Goal: Information Seeking & Learning: Learn about a topic

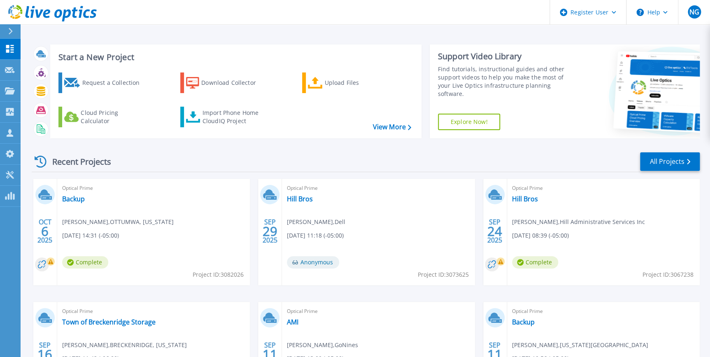
click at [3, 31] on button at bounding box center [10, 31] width 21 height 14
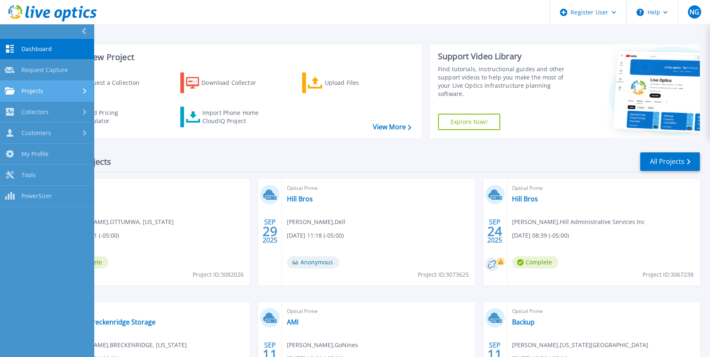
click at [44, 92] on div "Projects" at bounding box center [47, 90] width 84 height 7
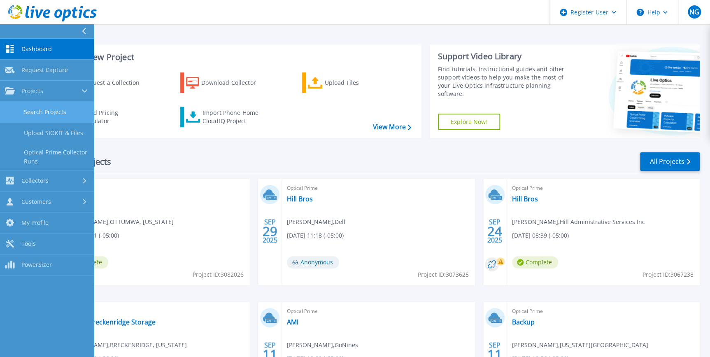
click at [52, 120] on link "Search Projects" at bounding box center [47, 112] width 94 height 21
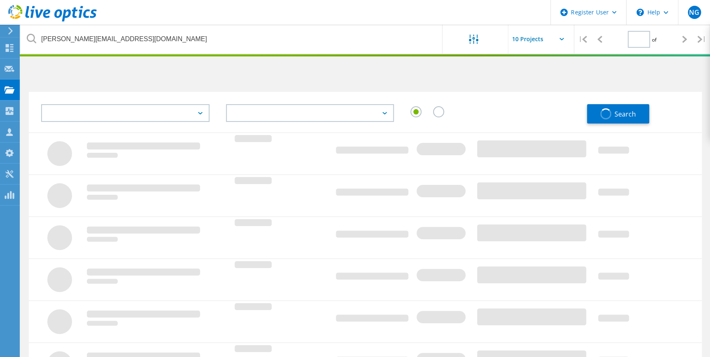
type input "1"
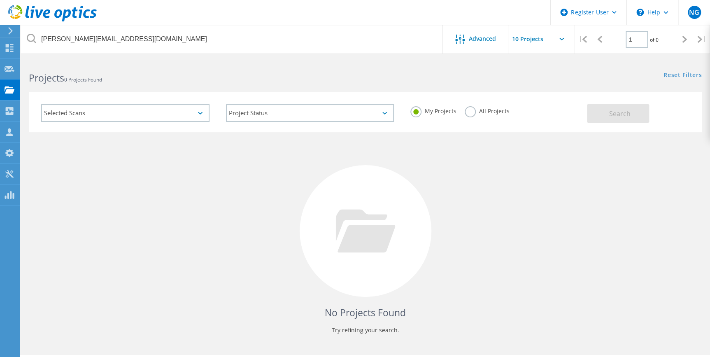
click at [502, 104] on div "My Projects All Projects" at bounding box center [494, 111] width 185 height 30
click at [498, 107] on label "All Projects" at bounding box center [487, 110] width 45 height 8
click at [0, 0] on input "All Projects" at bounding box center [0, 0] width 0 height 0
click at [620, 110] on span "Search" at bounding box center [619, 113] width 21 height 9
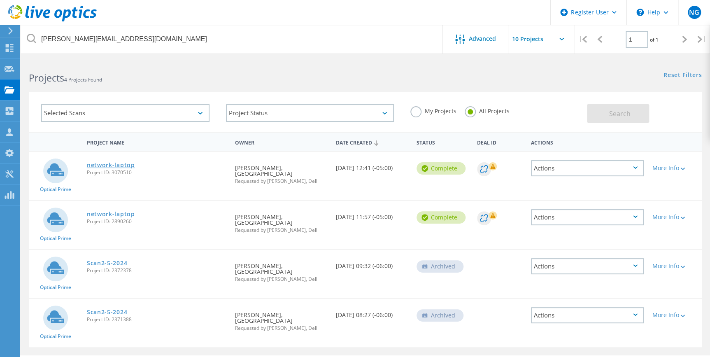
click at [121, 165] on link "network-laptop" at bounding box center [111, 165] width 48 height 6
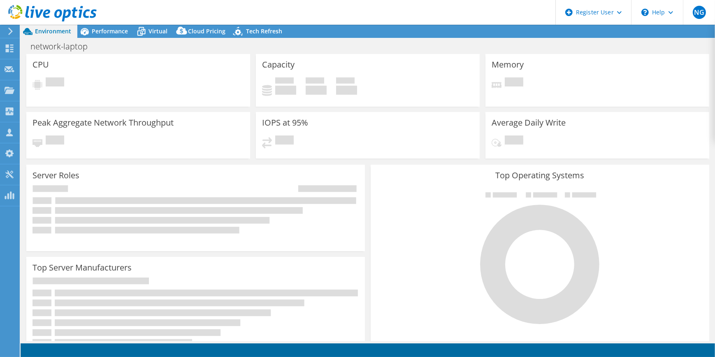
select select "USD"
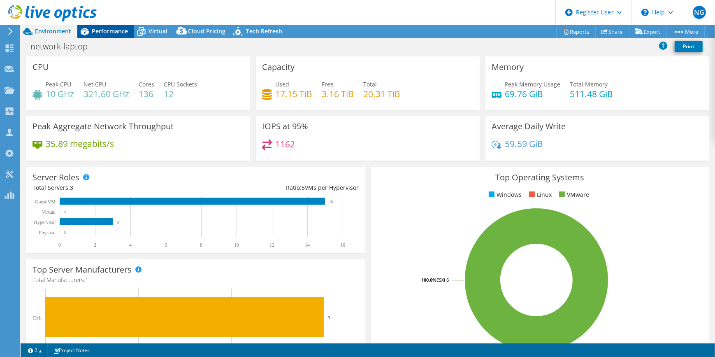
click at [98, 30] on span "Performance" at bounding box center [110, 31] width 36 height 8
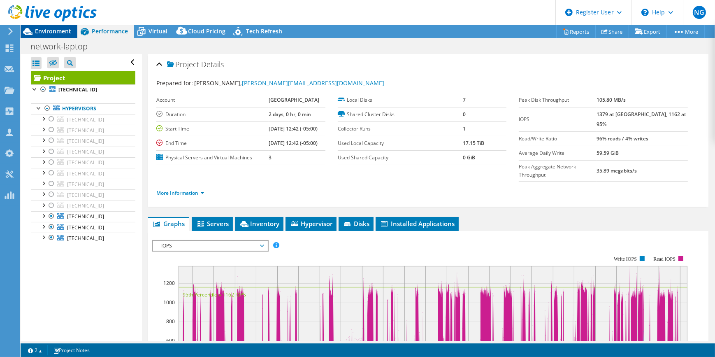
click at [30, 34] on icon at bounding box center [27, 31] width 9 height 7
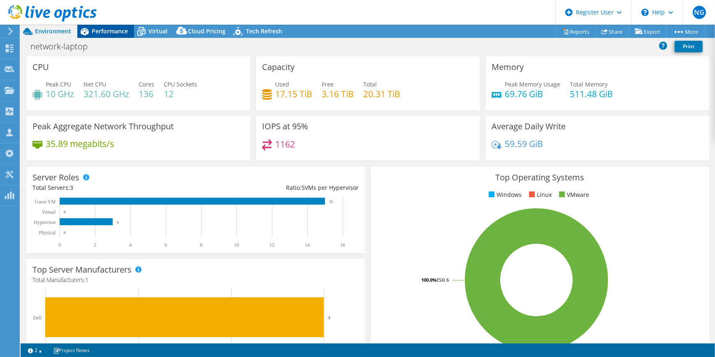
click at [112, 26] on div "Performance" at bounding box center [105, 31] width 57 height 13
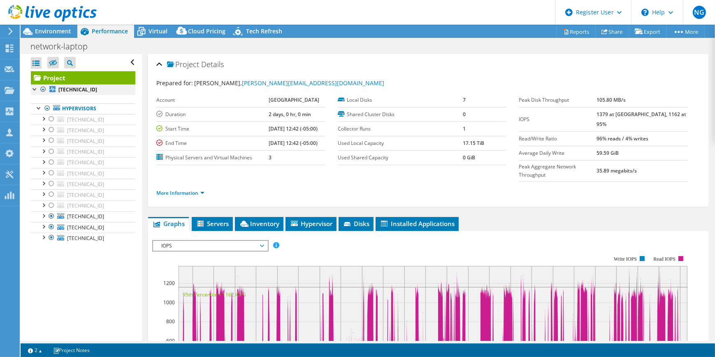
click at [43, 88] on div at bounding box center [43, 89] width 8 height 10
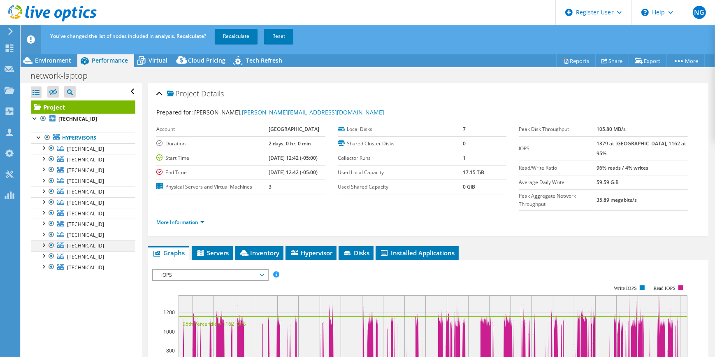
click at [49, 243] on div at bounding box center [51, 245] width 8 height 10
click at [51, 255] on div at bounding box center [51, 256] width 8 height 10
click at [53, 269] on div at bounding box center [51, 267] width 8 height 10
click at [203, 37] on span "You've changed the list of nodes included in analysis. Recalculate?" at bounding box center [128, 36] width 156 height 7
click at [239, 39] on link "Recalculate" at bounding box center [236, 36] width 43 height 15
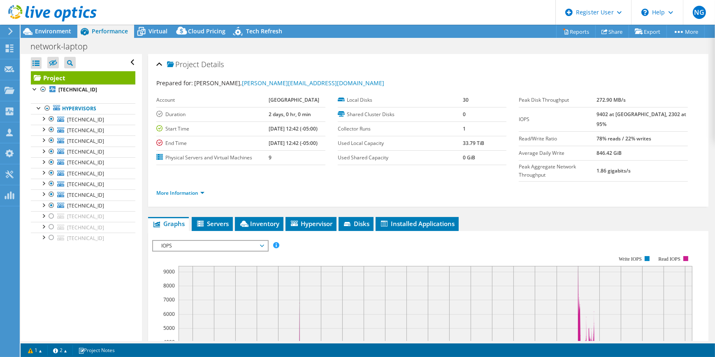
click at [35, 25] on div at bounding box center [48, 14] width 97 height 28
click at [36, 29] on span "Environment" at bounding box center [53, 31] width 36 height 8
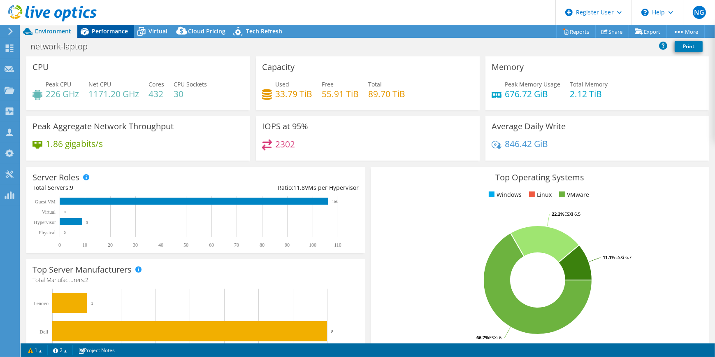
click at [98, 33] on span "Performance" at bounding box center [110, 31] width 36 height 8
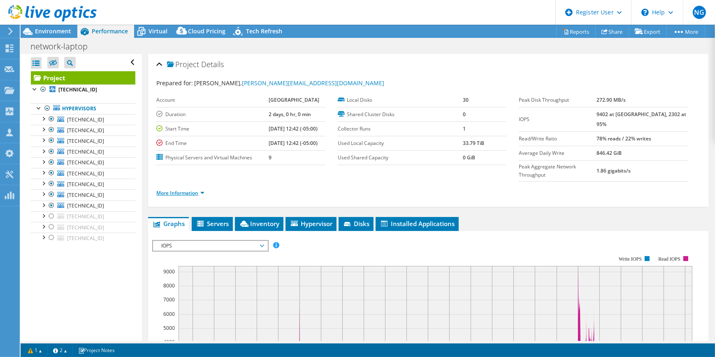
click at [197, 189] on link "More Information" at bounding box center [180, 192] width 48 height 7
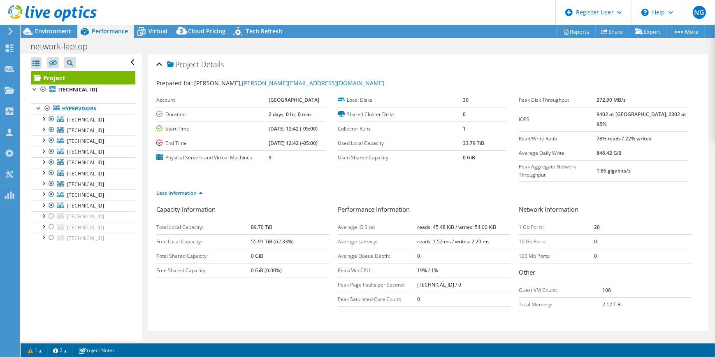
drag, startPoint x: 48, startPoint y: 32, endPoint x: 5, endPoint y: 29, distance: 43.7
click at [48, 32] on span "Environment" at bounding box center [53, 31] width 36 height 8
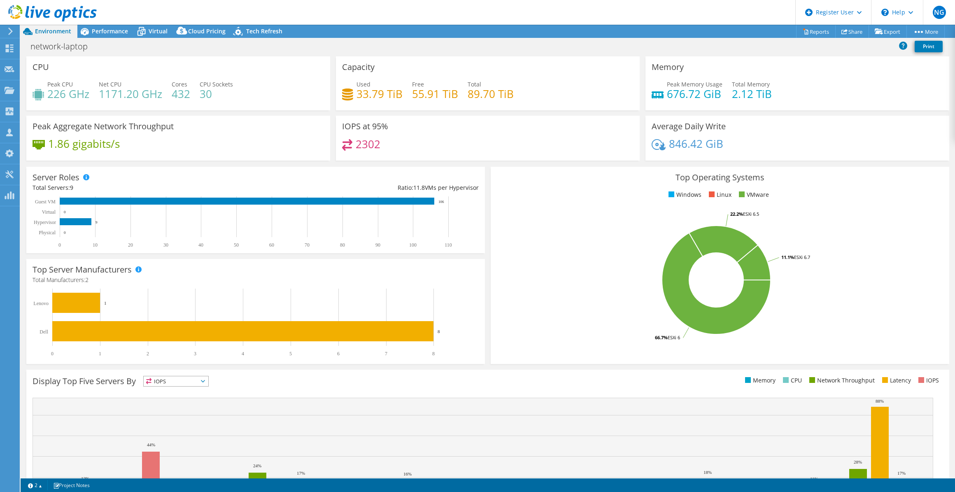
select select "USD"
click at [5, 28] on div at bounding box center [9, 31] width 9 height 7
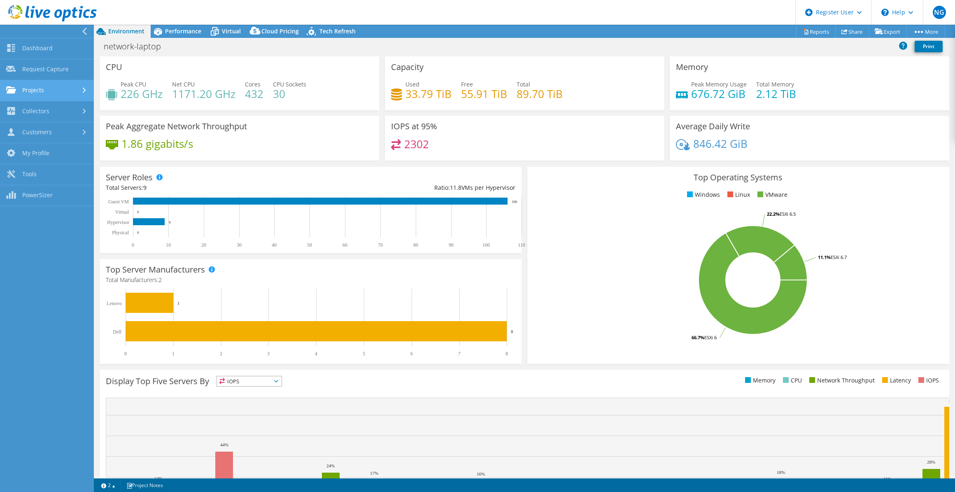
click at [49, 91] on link "Projects" at bounding box center [47, 90] width 94 height 21
click at [49, 112] on link "Search Projects" at bounding box center [47, 111] width 94 height 21
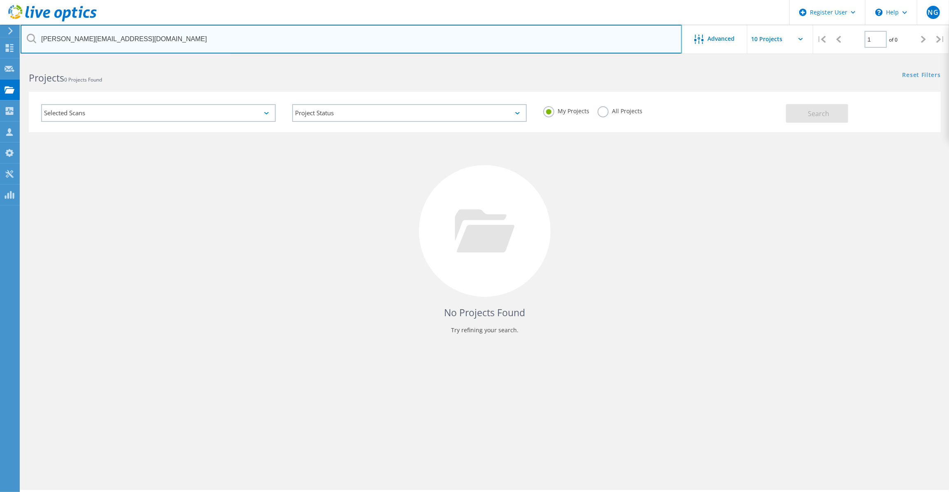
drag, startPoint x: 121, startPoint y: 38, endPoint x: 41, endPoint y: 33, distance: 80.4
click at [41, 33] on input "[PERSON_NAME][EMAIL_ADDRESS][DOMAIN_NAME]" at bounding box center [351, 39] width 661 height 29
type input "[PERSON_NAME]"
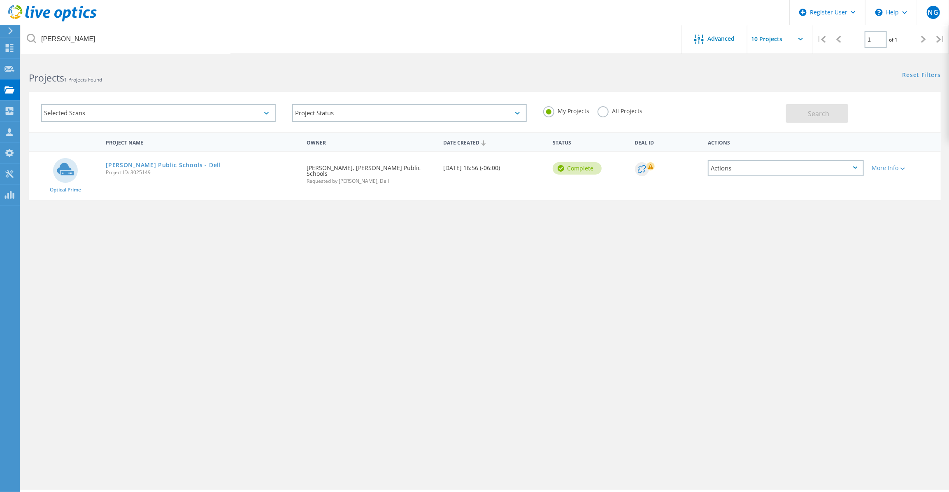
click at [618, 117] on div "All Projects" at bounding box center [619, 112] width 45 height 12
click at [618, 113] on label "All Projects" at bounding box center [619, 110] width 45 height 8
click at [0, 0] on input "All Projects" at bounding box center [0, 0] width 0 height 0
click at [841, 120] on button "Search" at bounding box center [817, 113] width 62 height 19
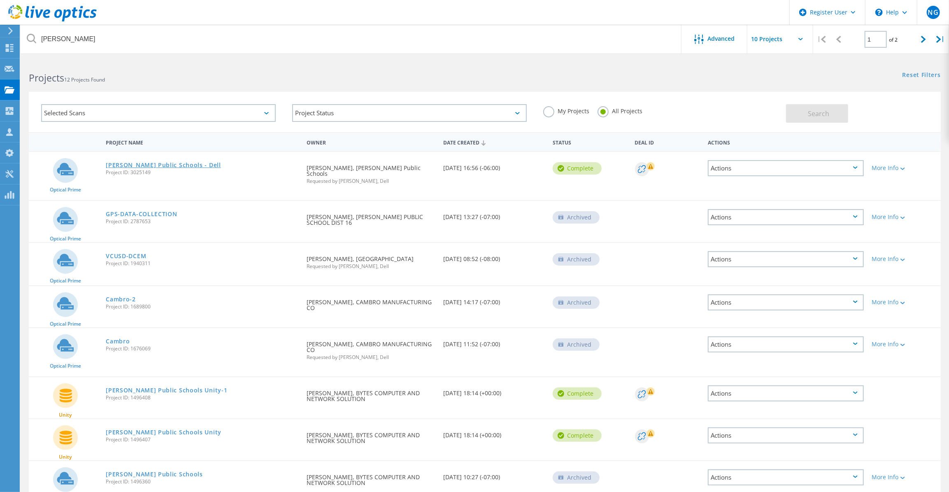
click at [136, 165] on link "[PERSON_NAME] Public Schools - Dell" at bounding box center [163, 165] width 115 height 6
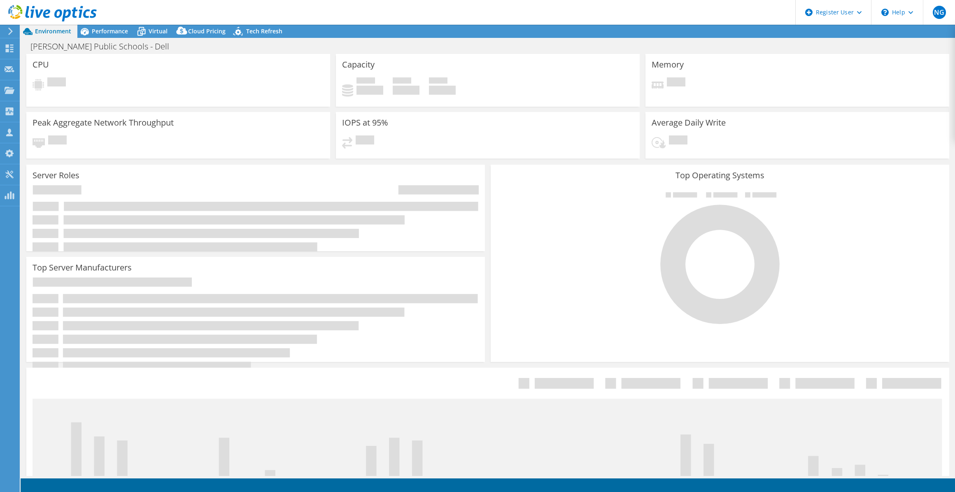
select select "USD"
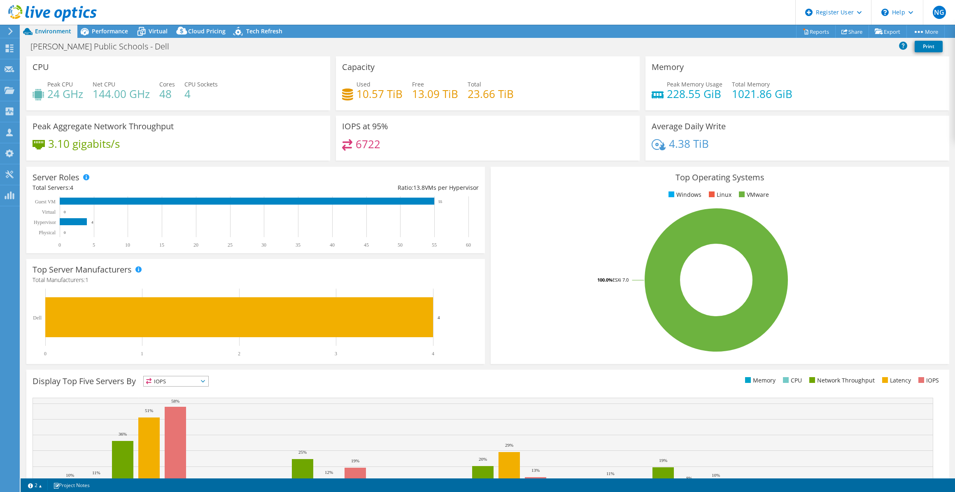
click at [229, 58] on div "CPU Peak CPU 24 GHz Net CPU 144.00 GHz Cores 48 CPU Sockets 4" at bounding box center [178, 83] width 304 height 54
click at [369, 180] on div "Server Roles Physical Servers represent bare metal servers that were targets of…" at bounding box center [255, 210] width 458 height 86
click at [112, 34] on span "Performance" at bounding box center [110, 31] width 36 height 8
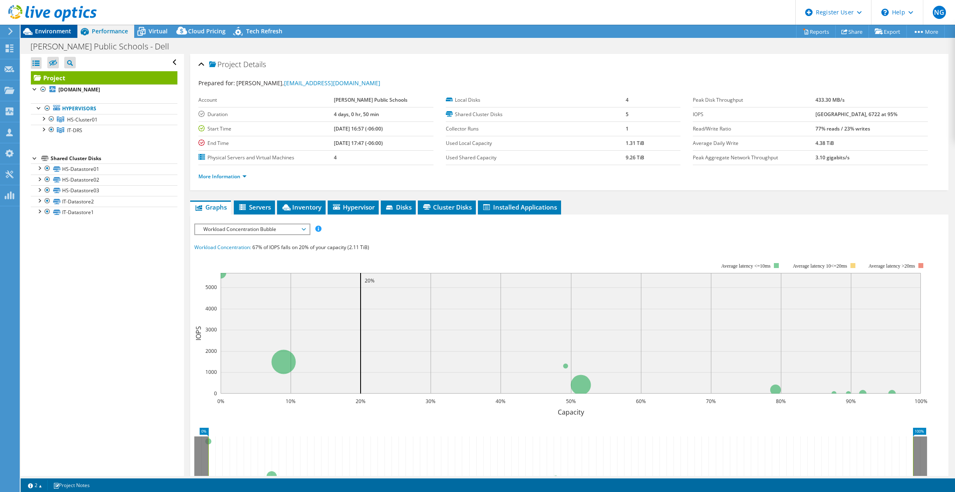
click at [56, 28] on span "Environment" at bounding box center [53, 31] width 36 height 8
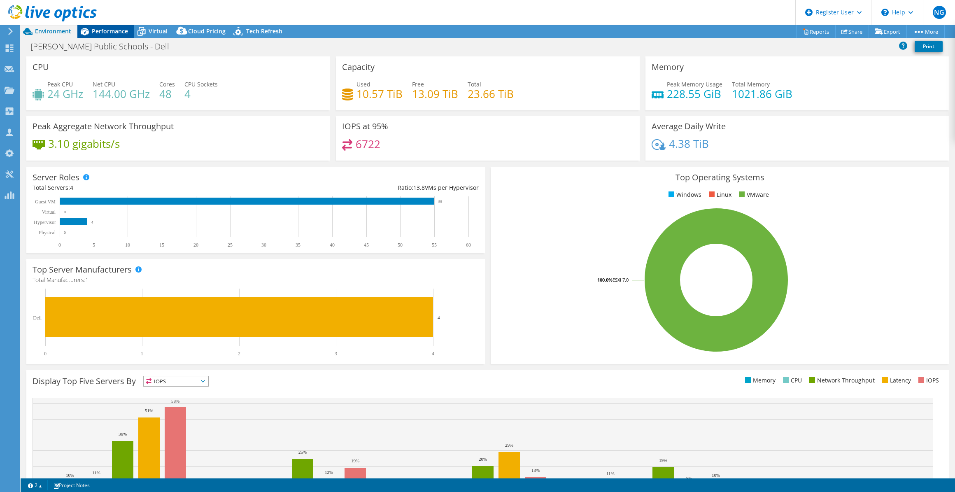
click at [109, 33] on span "Performance" at bounding box center [110, 31] width 36 height 8
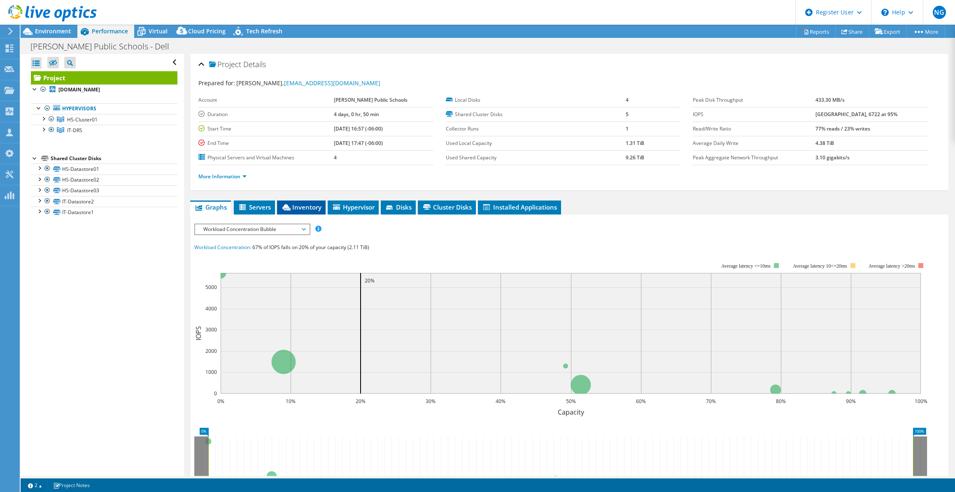
click at [305, 208] on span "Inventory" at bounding box center [301, 207] width 40 height 8
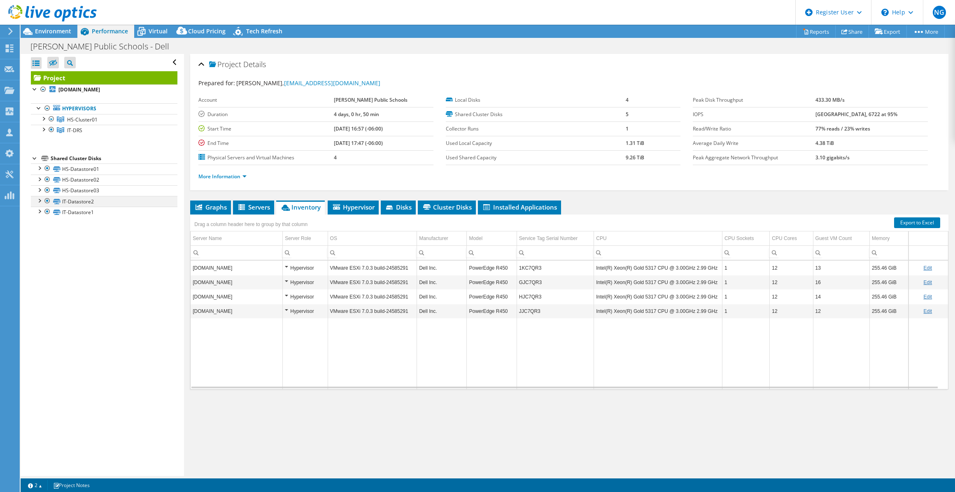
click at [44, 199] on div at bounding box center [47, 201] width 8 height 10
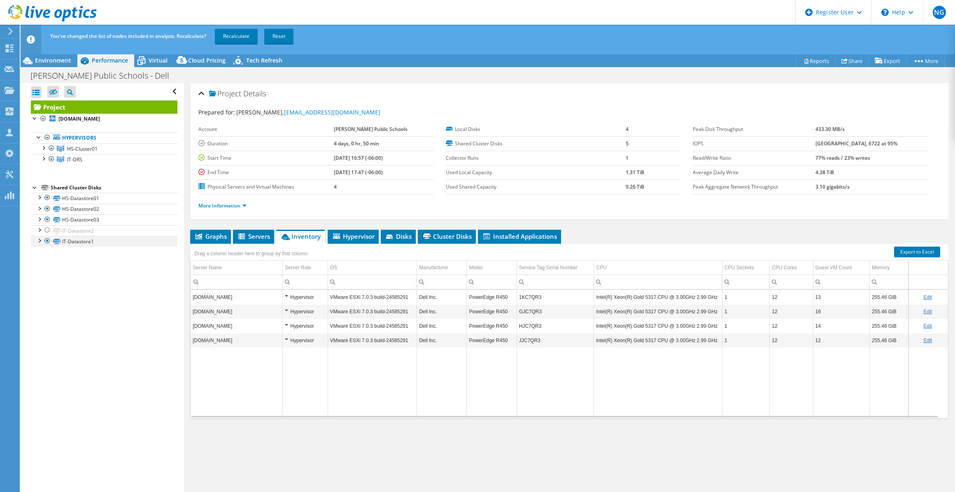
click at [47, 214] on ul "HS-Datastore01 HS-Datastore01 | [DOMAIN_NAME] HS-Datastore01 | [DOMAIN_NAME]" at bounding box center [104, 220] width 146 height 54
click at [49, 242] on div at bounding box center [47, 241] width 8 height 10
click at [215, 42] on div "You've changed the list of nodes included in analysis. Recalculate? Recalculate…" at bounding box center [502, 36] width 909 height 23
click at [227, 33] on link "Recalculate" at bounding box center [236, 36] width 43 height 15
click at [51, 162] on div at bounding box center [51, 159] width 8 height 10
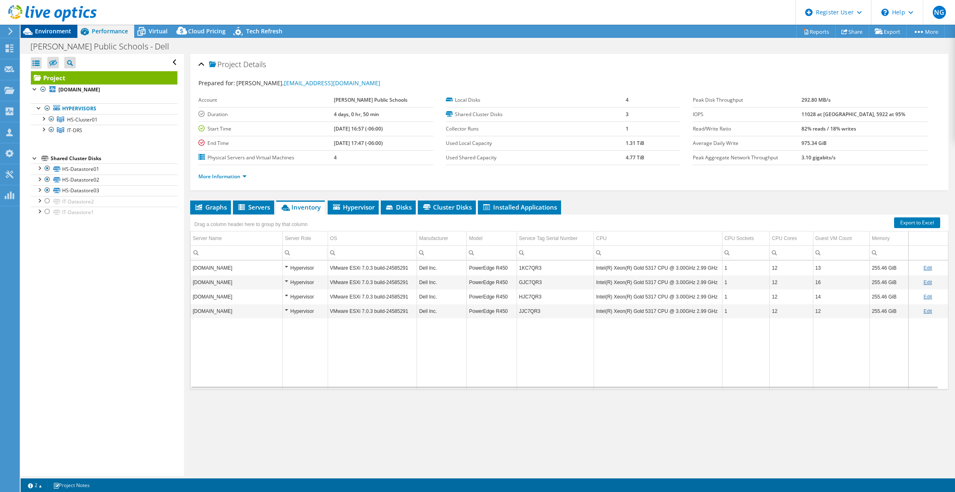
click at [58, 34] on span "Environment" at bounding box center [53, 31] width 36 height 8
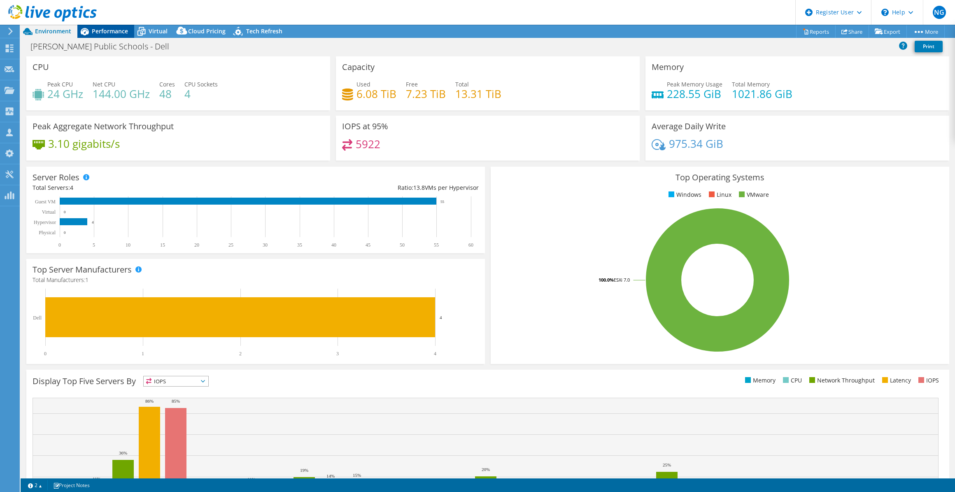
click at [104, 32] on span "Performance" at bounding box center [110, 31] width 36 height 8
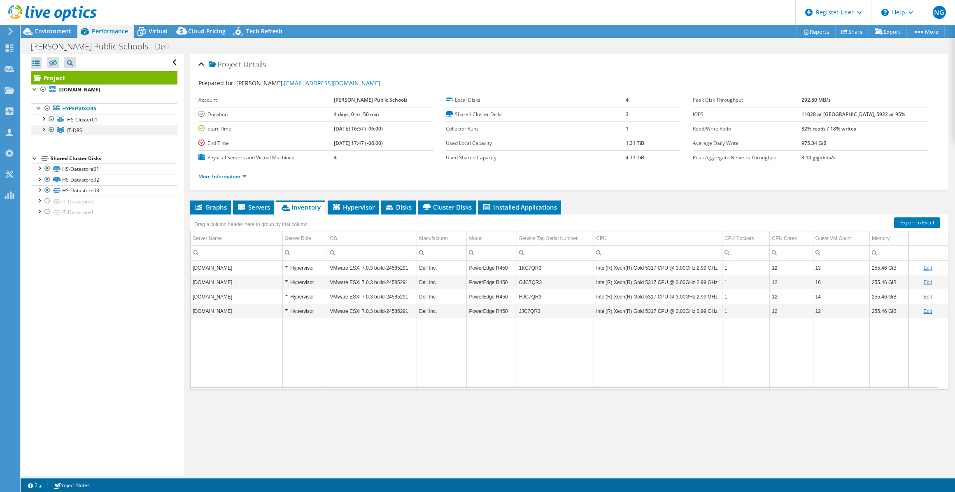
click at [49, 131] on div at bounding box center [51, 130] width 8 height 10
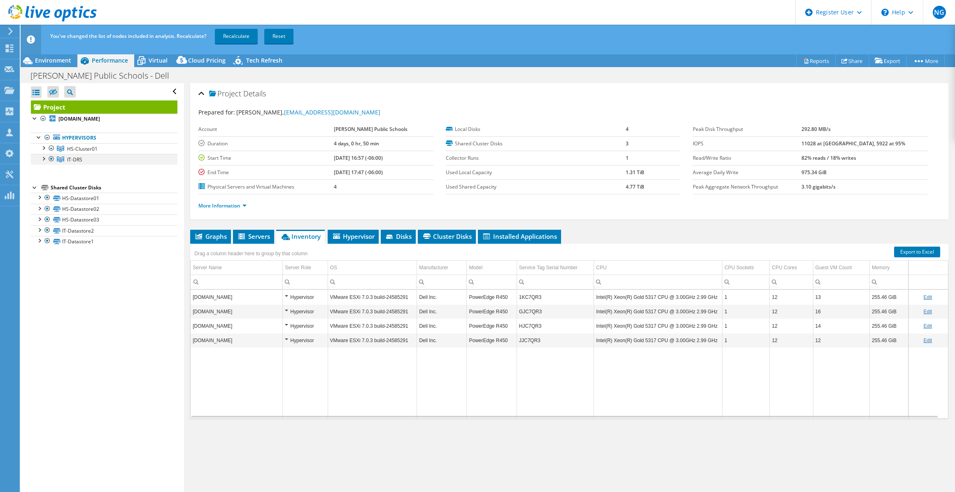
click at [52, 159] on div at bounding box center [51, 159] width 8 height 10
click at [249, 36] on link "Recalculate" at bounding box center [236, 36] width 43 height 15
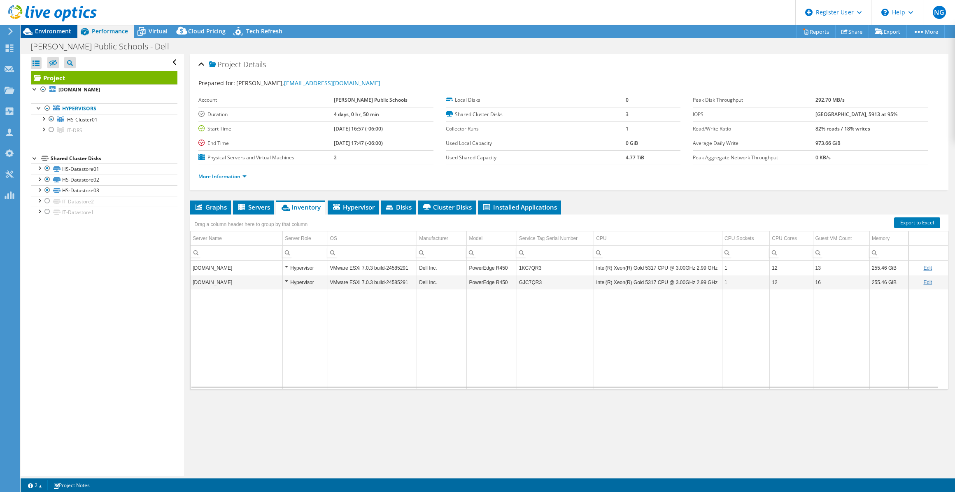
click at [53, 32] on span "Environment" at bounding box center [53, 31] width 36 height 8
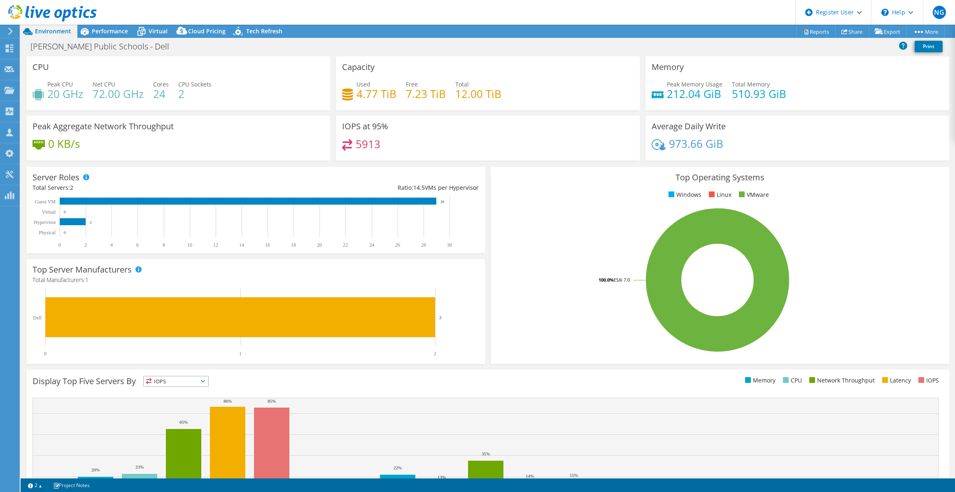
click at [261, 176] on div "Server Roles Physical Servers represent bare metal servers that were targets of…" at bounding box center [255, 210] width 458 height 86
click at [107, 25] on div "Performance" at bounding box center [105, 31] width 57 height 13
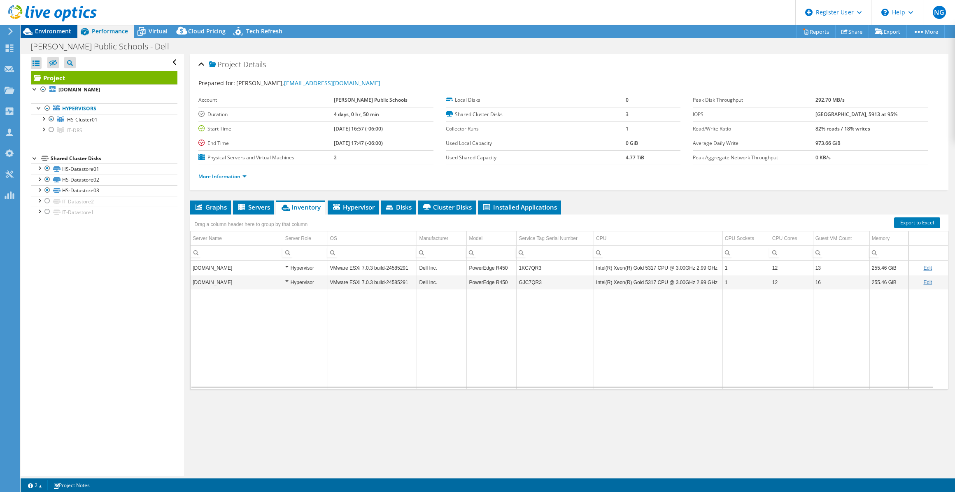
click at [54, 30] on span "Environment" at bounding box center [53, 31] width 36 height 8
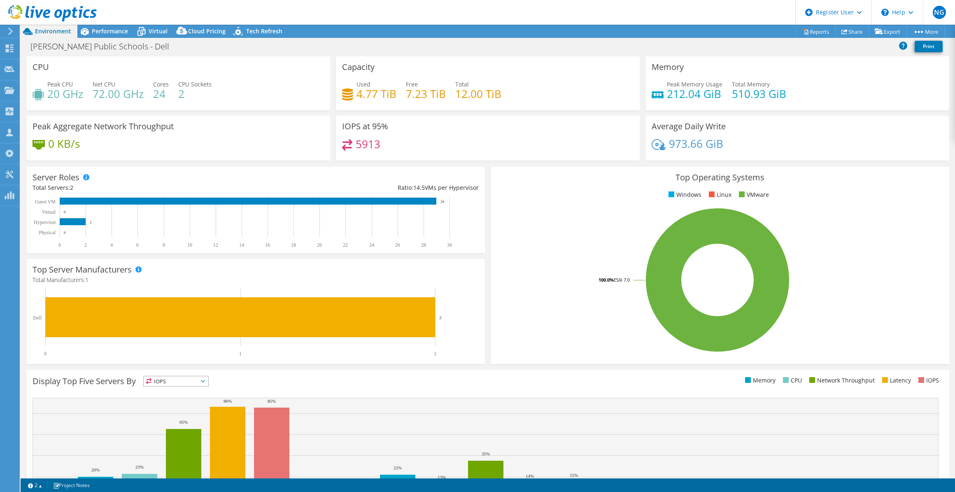
click at [402, 260] on div "Top Server Manufacturers Manufacturers are shown for physical servers and hyper…" at bounding box center [255, 311] width 458 height 105
